Goal: Obtain resource: Obtain resource

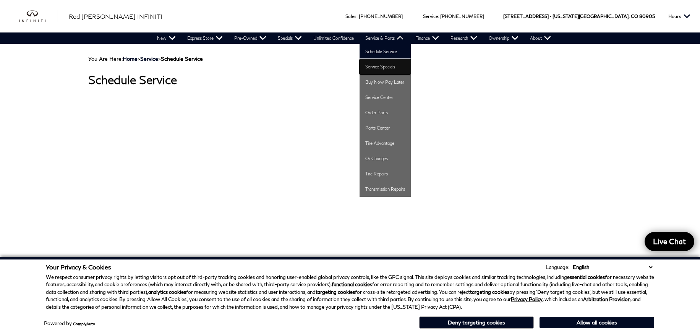
click at [377, 65] on link "Service Specials" at bounding box center [385, 66] width 51 height 15
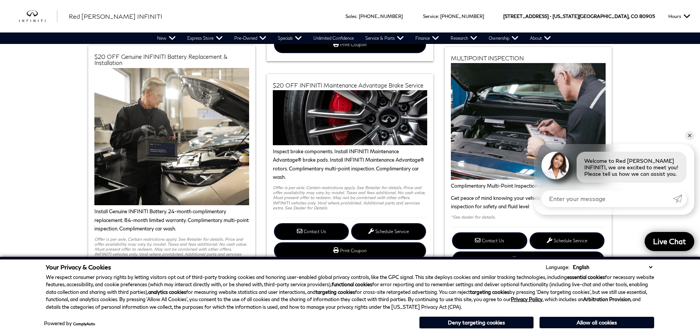
scroll to position [321, 0]
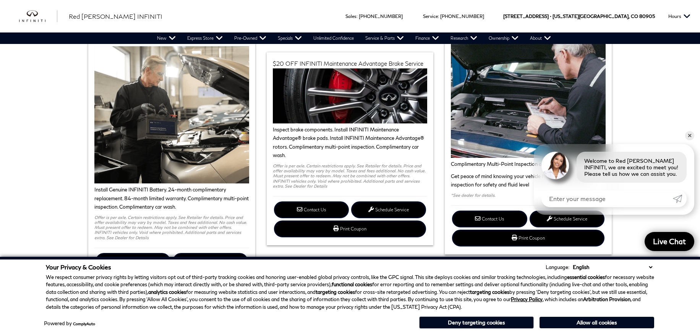
click at [690, 136] on link "✕" at bounding box center [689, 135] width 9 height 9
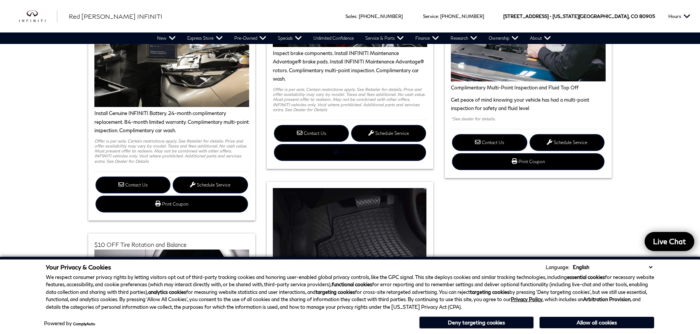
scroll to position [413, 0]
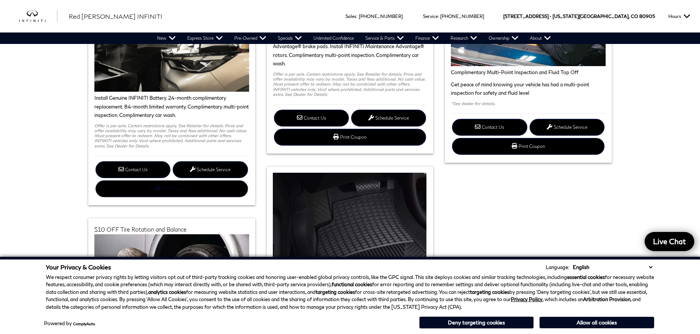
click at [182, 190] on link "Print Coupon $20 OFF Genuine INFINITI Battery Replacement & Installation" at bounding box center [172, 188] width 152 height 17
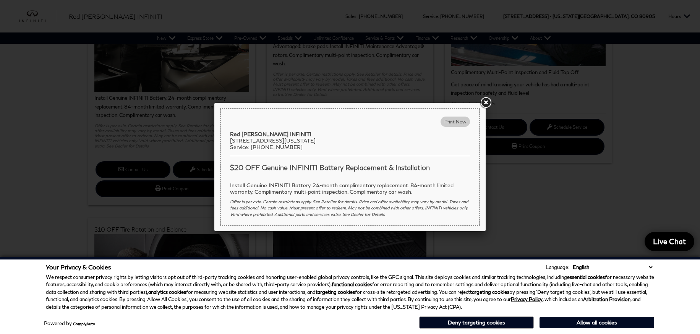
click at [186, 191] on div at bounding box center [350, 167] width 700 height 334
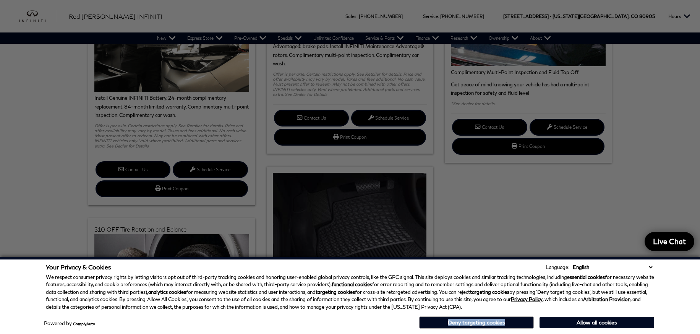
click at [186, 191] on div at bounding box center [350, 167] width 700 height 334
click at [186, 191] on link "Print Coupon $20 OFF Genuine INFINITI Battery Replacement & Installation" at bounding box center [172, 188] width 152 height 17
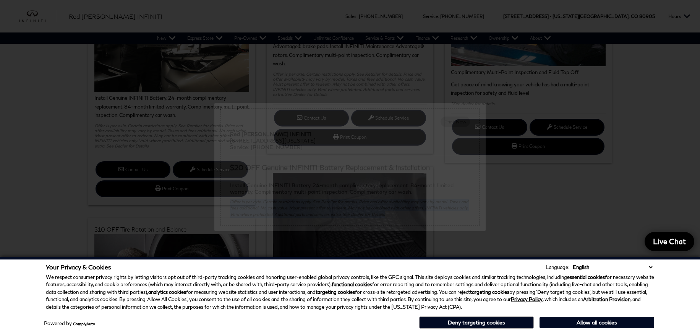
click at [186, 191] on div at bounding box center [350, 167] width 700 height 334
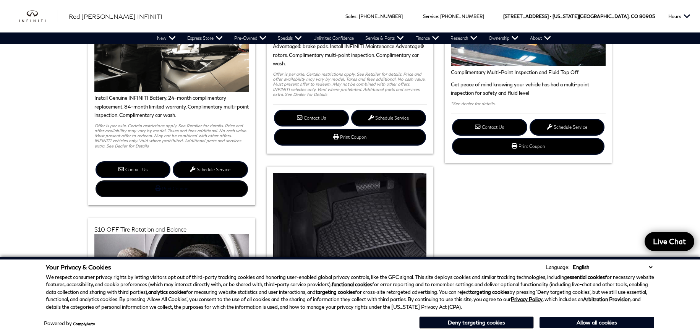
click at [186, 191] on link "Print Coupon $20 OFF Genuine INFINITI Battery Replacement & Installation" at bounding box center [172, 188] width 152 height 17
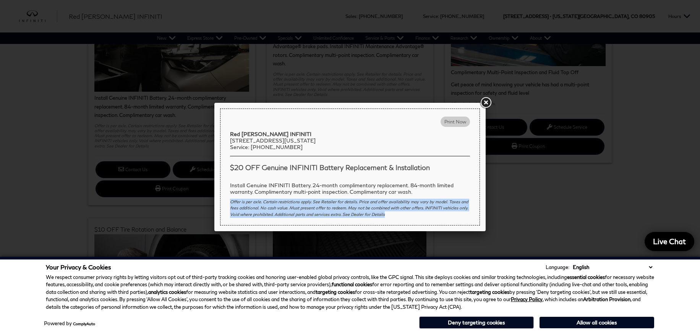
click at [186, 191] on div at bounding box center [350, 167] width 700 height 334
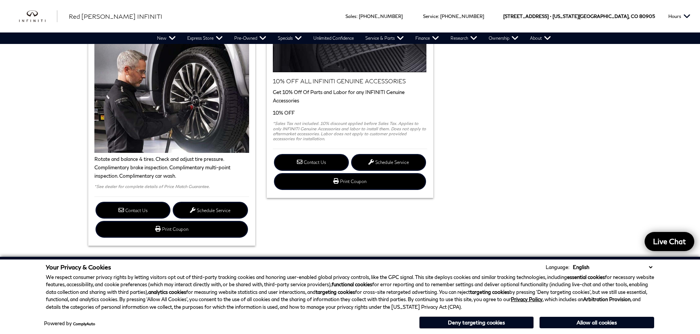
scroll to position [611, 0]
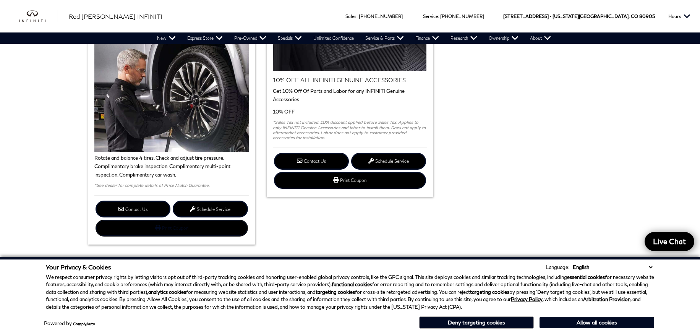
drag, startPoint x: 170, startPoint y: 229, endPoint x: 154, endPoint y: 231, distance: 15.4
click at [154, 231] on link "Print Coupon $10 OFF Tire Rotation and Balance" at bounding box center [172, 228] width 152 height 17
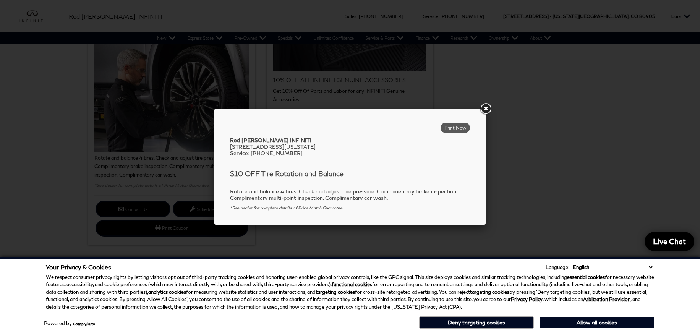
click at [455, 131] on input "Print Now" at bounding box center [455, 128] width 29 height 10
